Goal: Navigation & Orientation: Find specific page/section

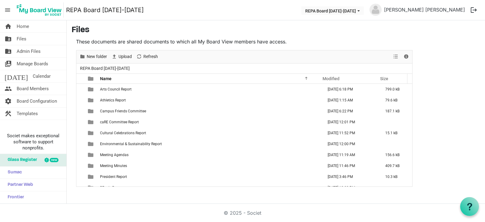
click at [180, 11] on nav "menu REPA Board [DATE]-[DATE] REPA Board [DATE]-[DATE] [PERSON_NAME] [PERSON_NA…" at bounding box center [242, 10] width 485 height 20
drag, startPoint x: 106, startPoint y: 72, endPoint x: 52, endPoint y: 110, distance: 65.7
click at [52, 110] on div "home Home folder_shared Files folder_shared Admin Files switch_account Manage B…" at bounding box center [242, 111] width 485 height 183
click at [180, 20] on nav "menu REPA Board [DATE]-[DATE] REPA Board [DATE]-[DATE] [PERSON_NAME] [PERSON_NA…" at bounding box center [242, 10] width 485 height 20
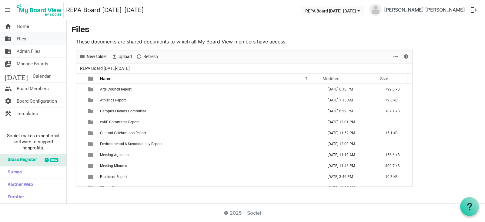
click at [30, 41] on link "folder_shared Files" at bounding box center [33, 39] width 66 height 12
click at [184, 17] on nav "menu REPA Board [DATE]-[DATE] REPA Board [DATE]-[DATE] [PERSON_NAME] [PERSON_NA…" at bounding box center [242, 10] width 485 height 20
click at [25, 25] on span "Home" at bounding box center [23, 26] width 12 height 12
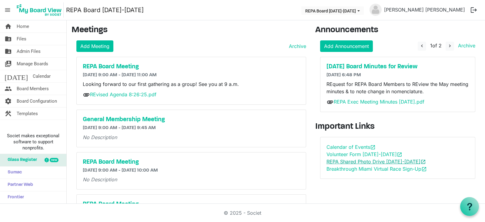
click at [381, 162] on link "REPA Shared Photo Drive 2025-2026 open_in_new" at bounding box center [376, 161] width 99 height 6
click at [210, 7] on nav "menu REPA Board [DATE]-[DATE] REPA Board [DATE]-[DATE] [PERSON_NAME] [PERSON_NA…" at bounding box center [242, 10] width 485 height 20
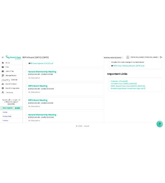
scroll to position [67, 0]
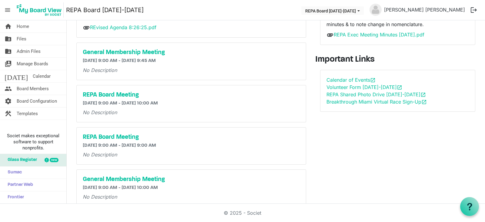
click at [239, 8] on nav "menu REPA Board [DATE]-[DATE] REPA Board [DATE]-[DATE] [PERSON_NAME] [PERSON_NA…" at bounding box center [242, 10] width 485 height 20
